Goal: Task Accomplishment & Management: Manage account settings

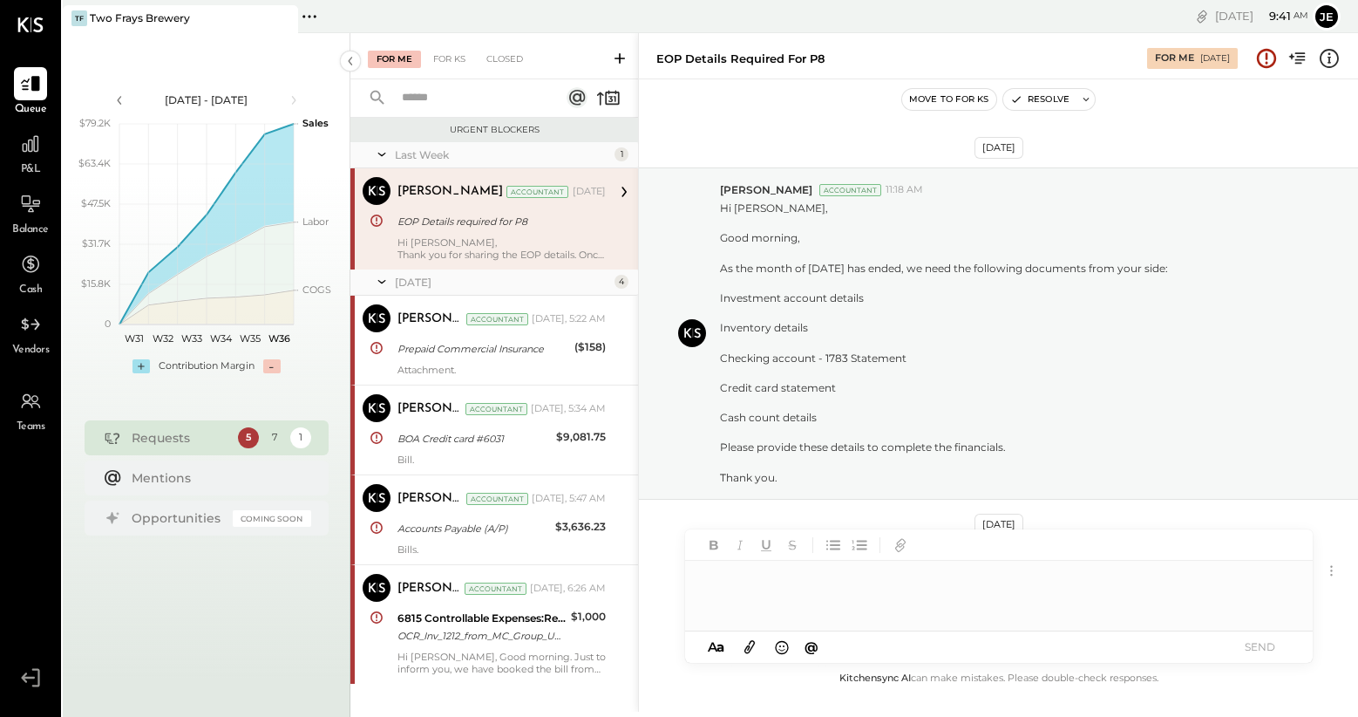
scroll to position [568, 0]
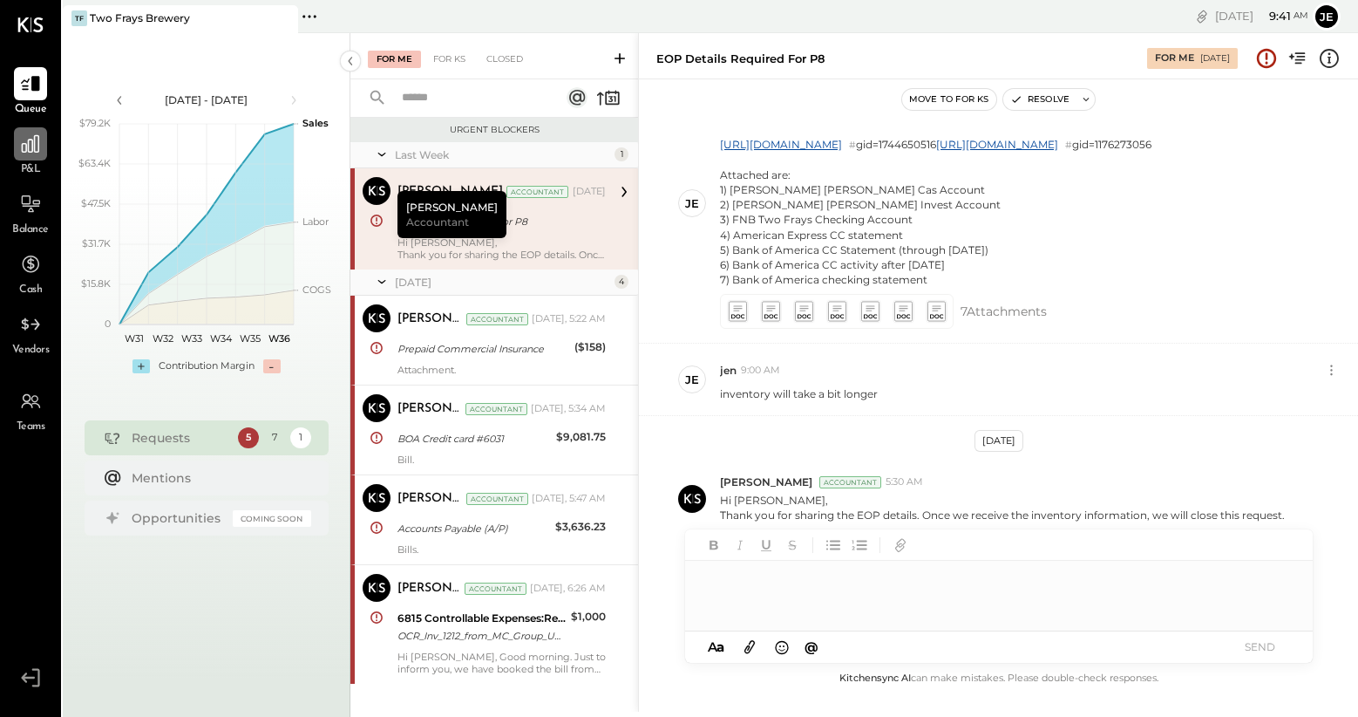
click at [26, 144] on icon at bounding box center [30, 143] width 17 height 17
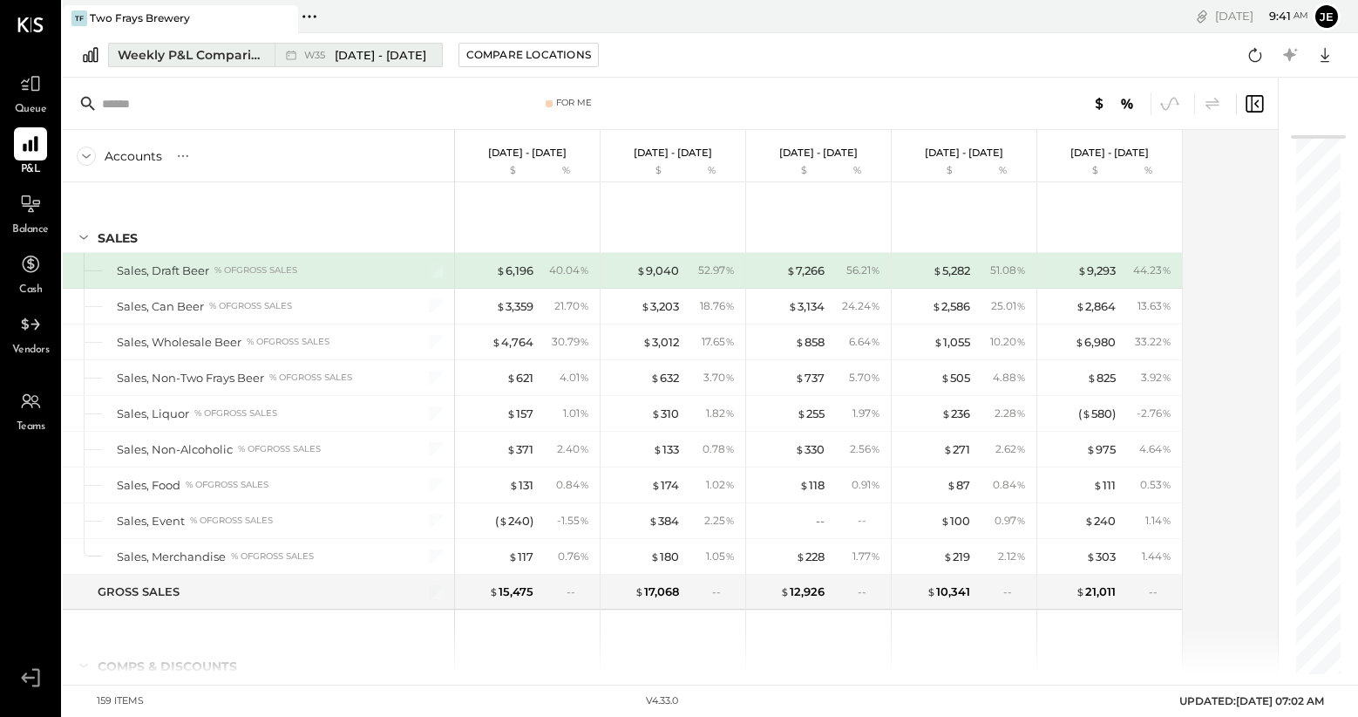
click at [130, 58] on div "Weekly P&L Comparison" at bounding box center [191, 54] width 146 height 17
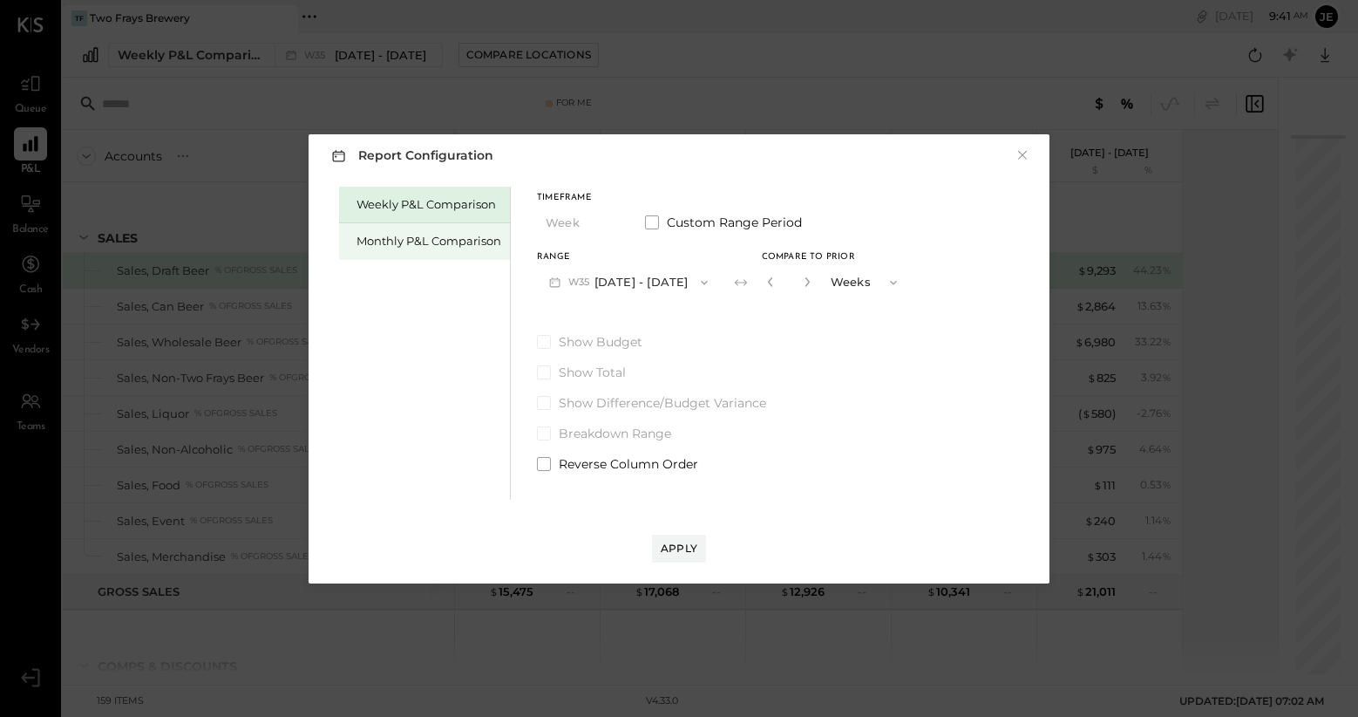
click at [417, 236] on div "Monthly P&L Comparison" at bounding box center [429, 241] width 145 height 17
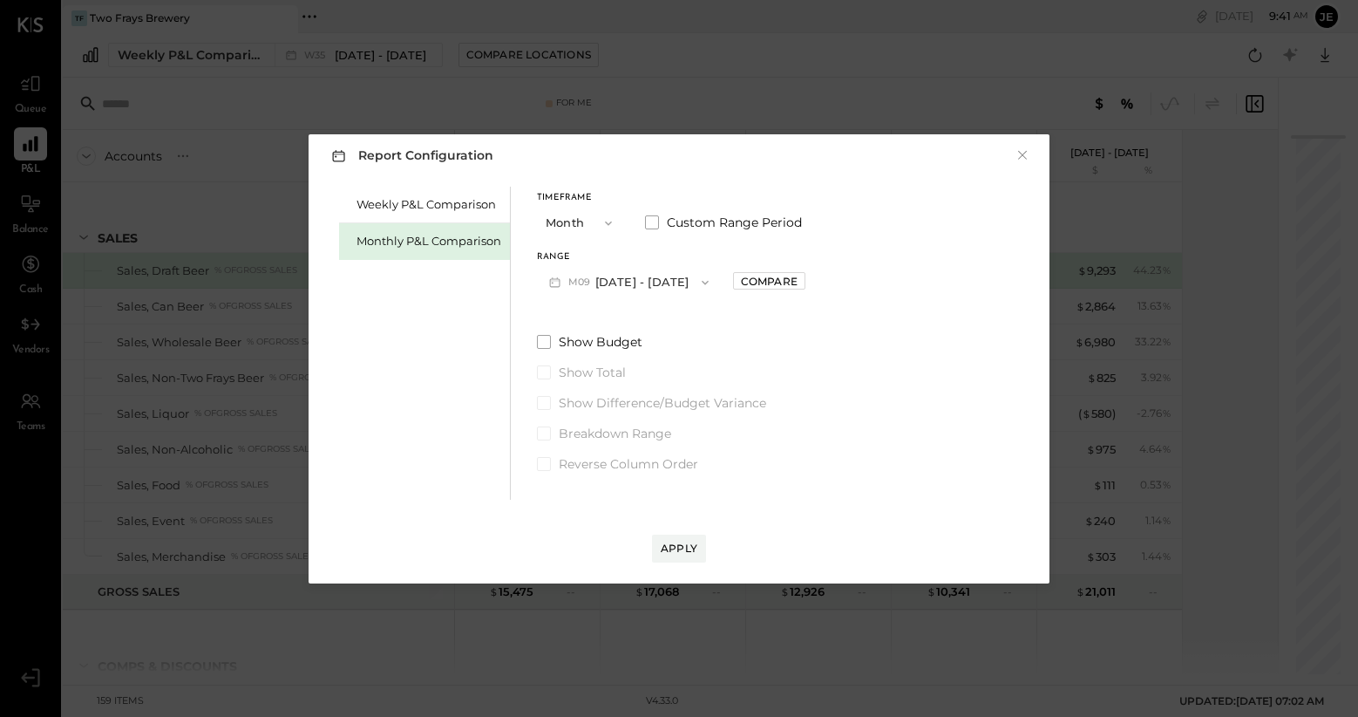
click at [698, 282] on icon "button" at bounding box center [705, 282] width 14 height 14
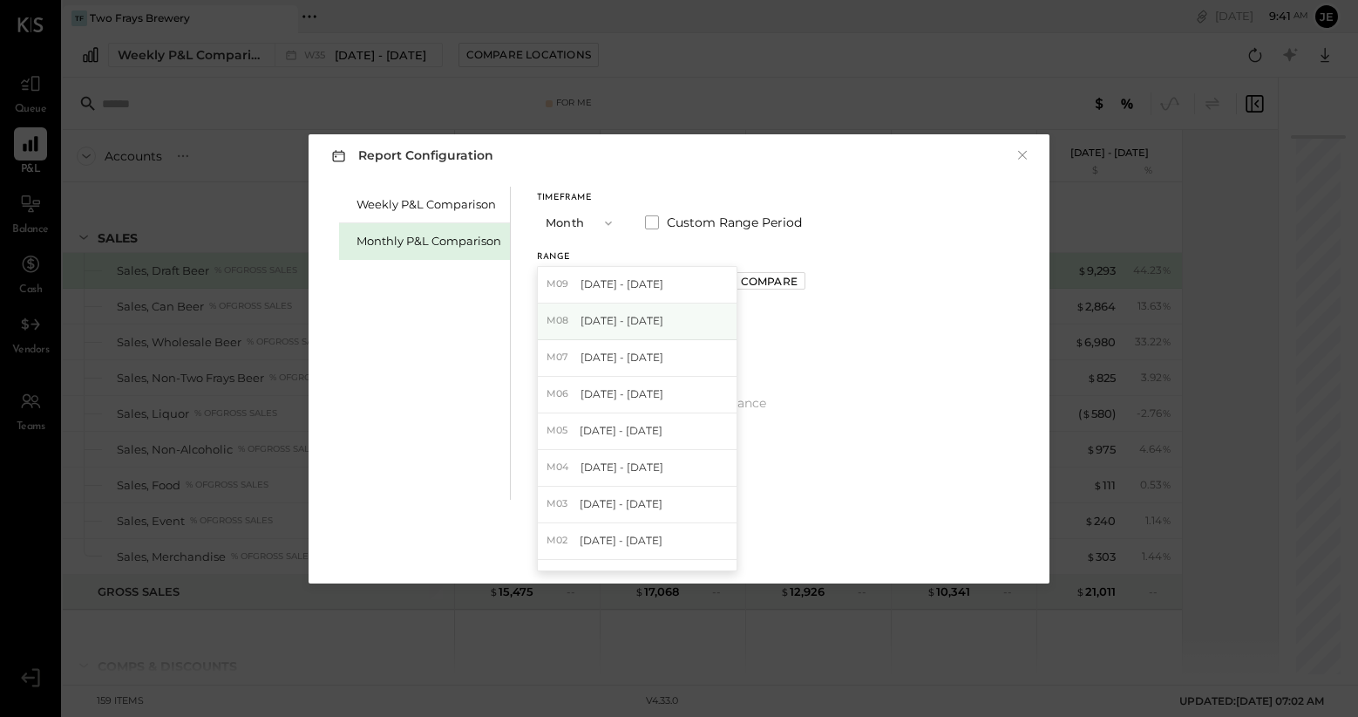
click at [676, 318] on div "M08 [DATE] - [DATE]" at bounding box center [637, 321] width 199 height 37
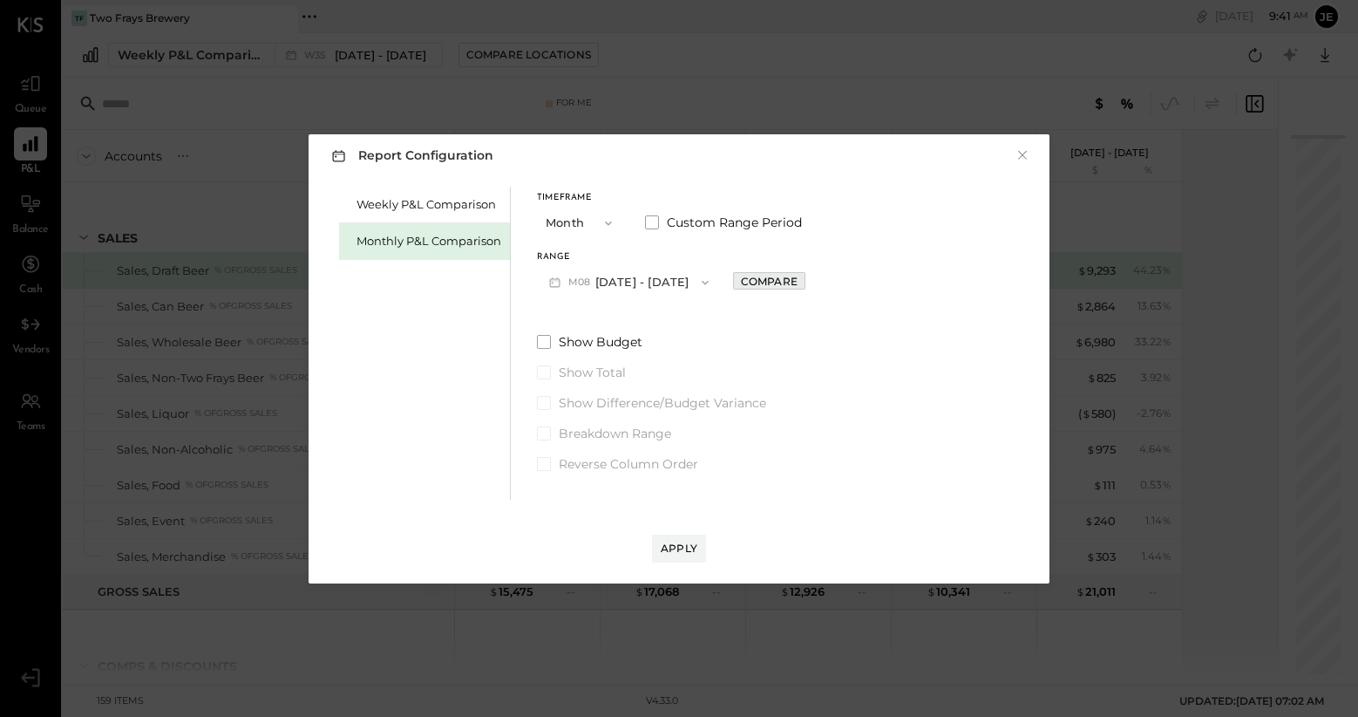
click at [782, 282] on div "Compare" at bounding box center [769, 281] width 57 height 15
click at [802, 289] on button "button" at bounding box center [808, 281] width 14 height 19
type input "*"
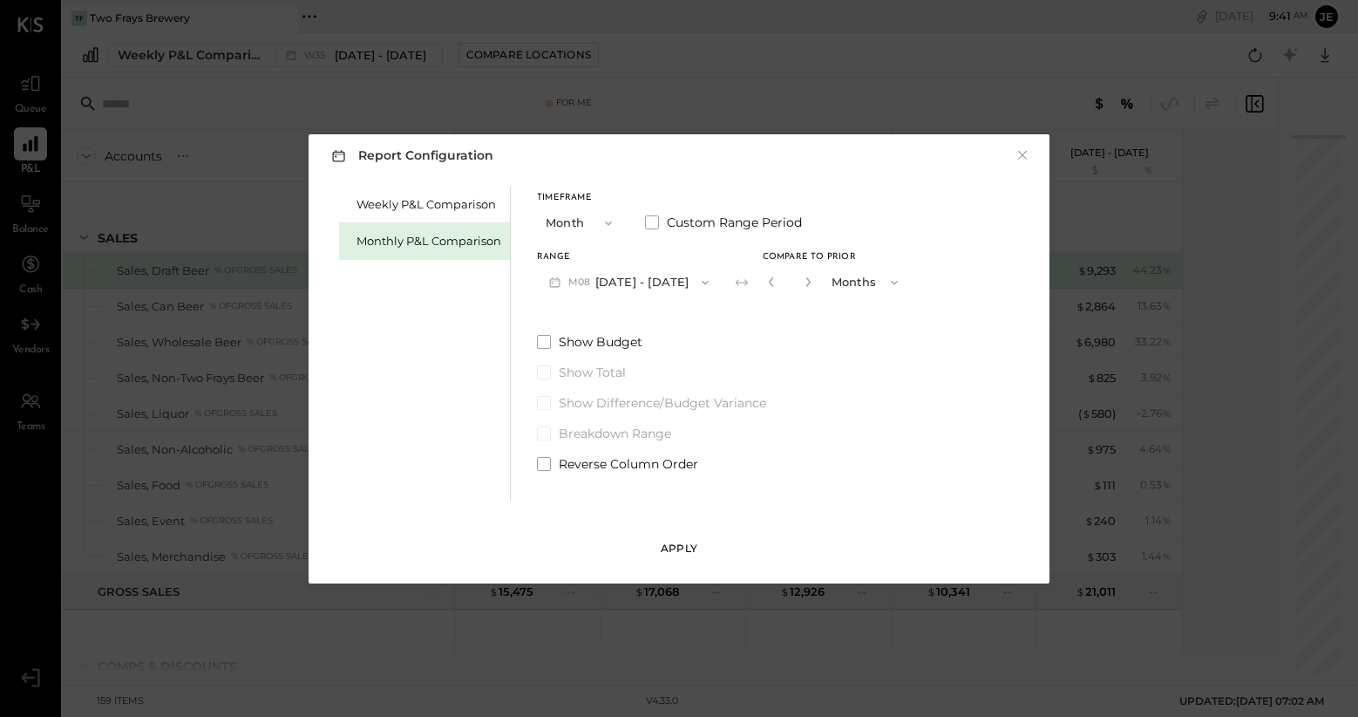
click at [677, 551] on div "Apply" at bounding box center [679, 547] width 37 height 15
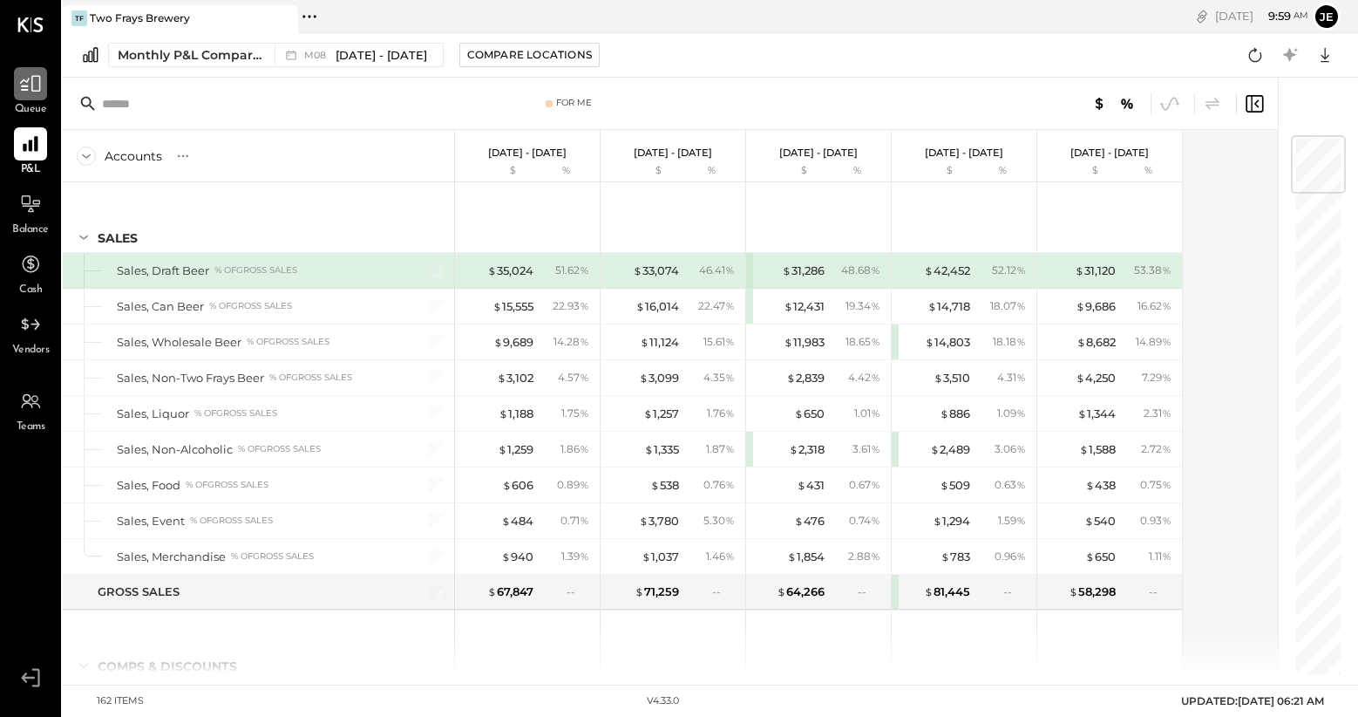
click at [40, 94] on div at bounding box center [30, 83] width 33 height 33
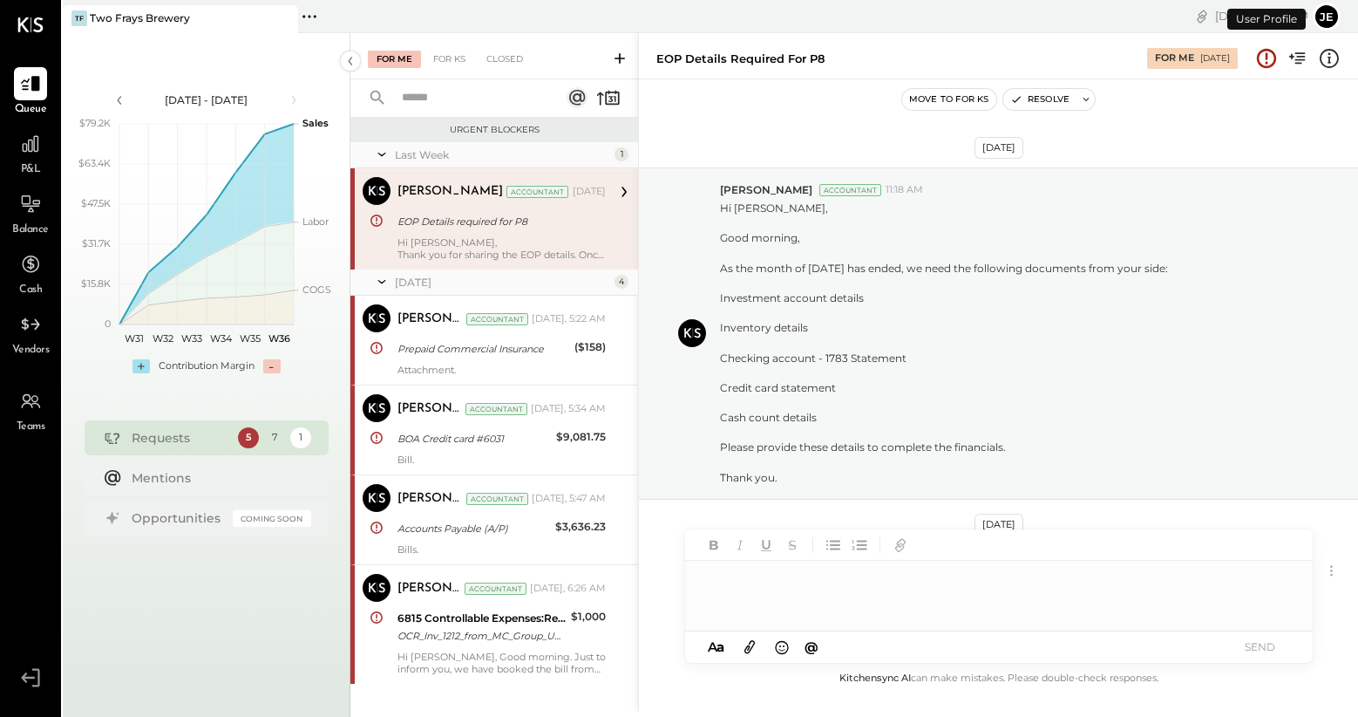
scroll to position [568, 0]
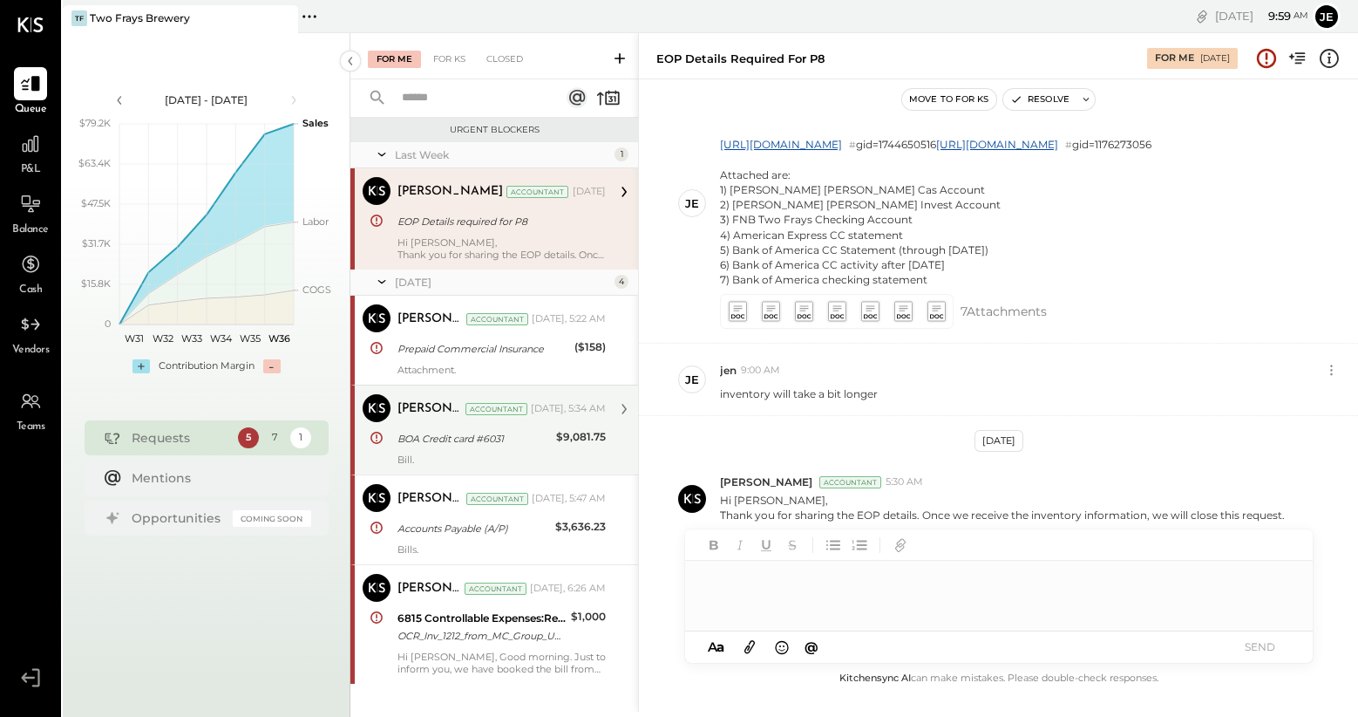
click at [454, 443] on div "BOA Credit card #6031" at bounding box center [474, 438] width 153 height 17
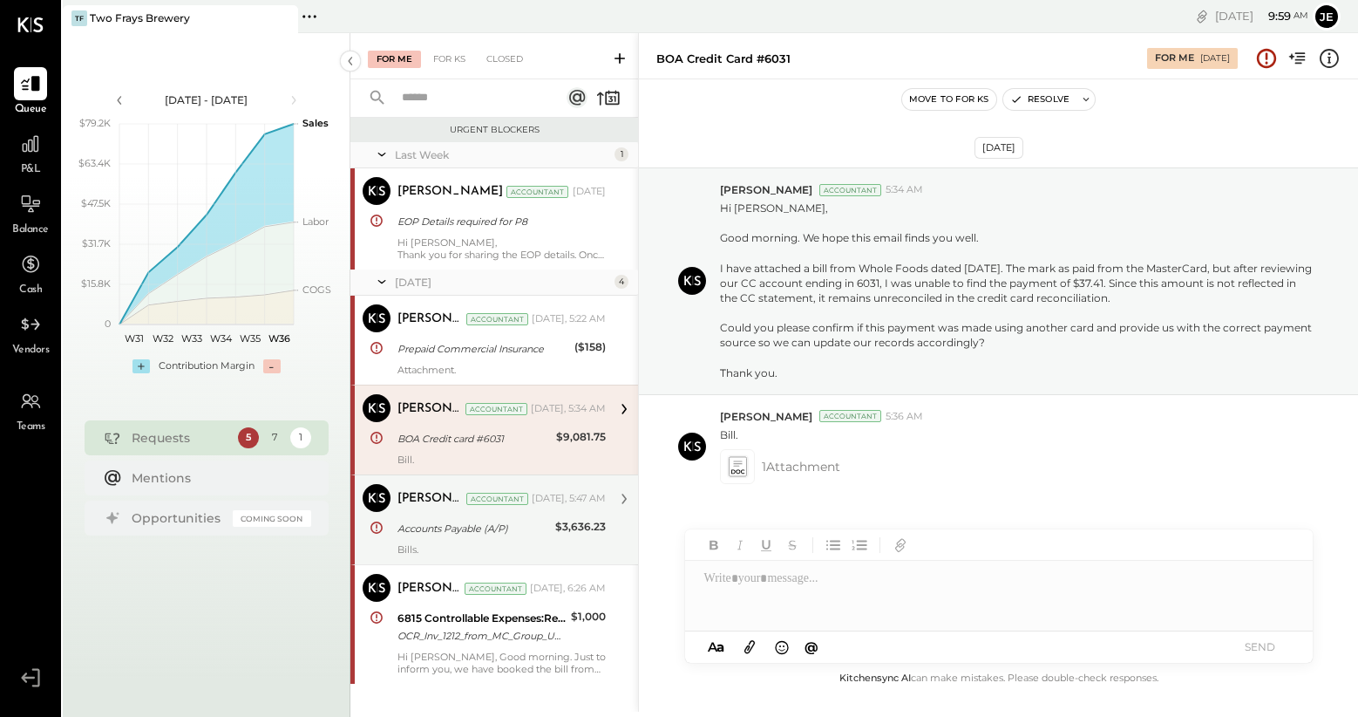
click at [437, 511] on div "[PERSON_NAME] Accountant [DATE], 5:47 AM" at bounding box center [502, 499] width 208 height 30
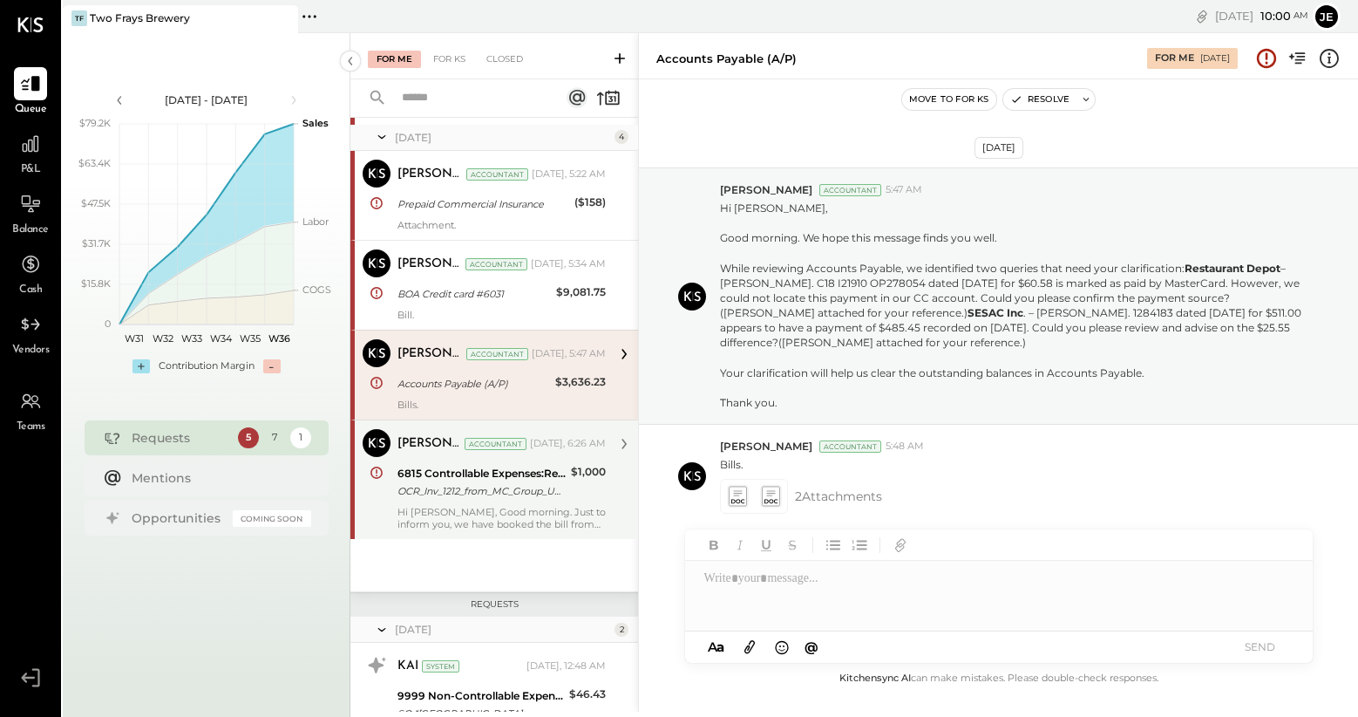
scroll to position [147, 0]
click at [490, 517] on div "Hi [PERSON_NAME], Good morning. Just to inform you, we have booked the bill fro…" at bounding box center [502, 515] width 208 height 24
